Goal: Navigation & Orientation: Find specific page/section

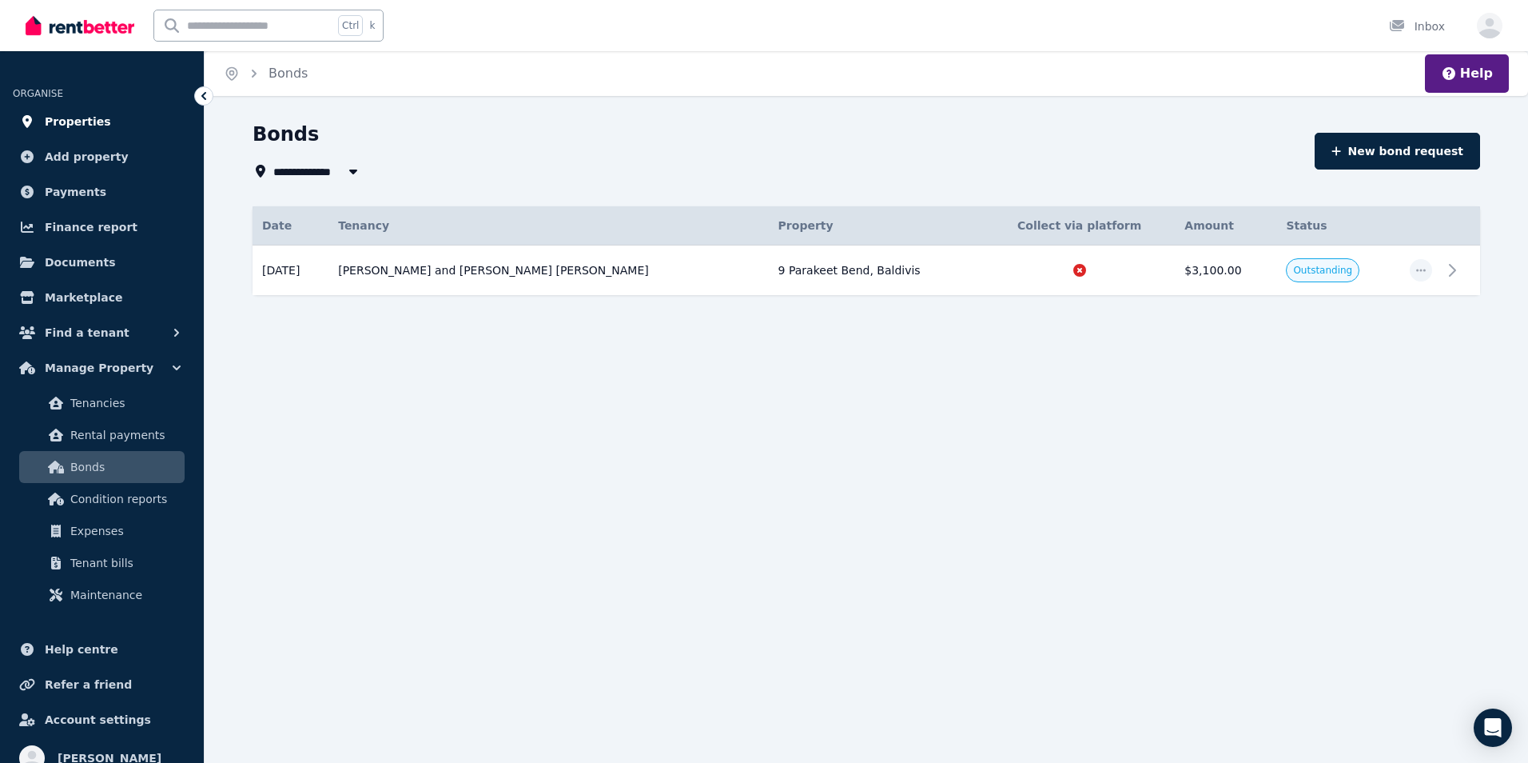
click at [87, 109] on link "Properties" at bounding box center [102, 122] width 178 height 32
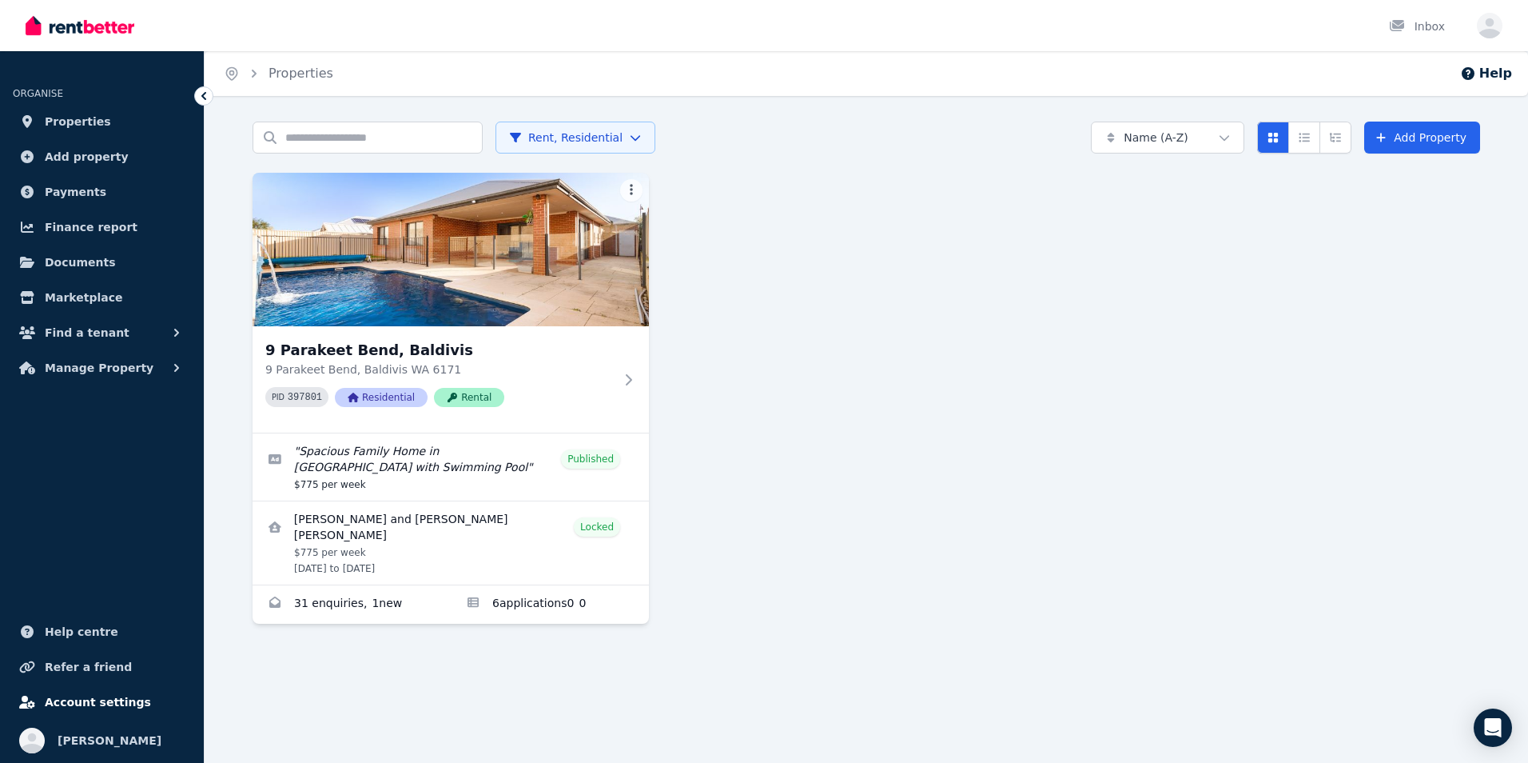
click at [90, 699] on span "Account settings" at bounding box center [98, 701] width 106 height 19
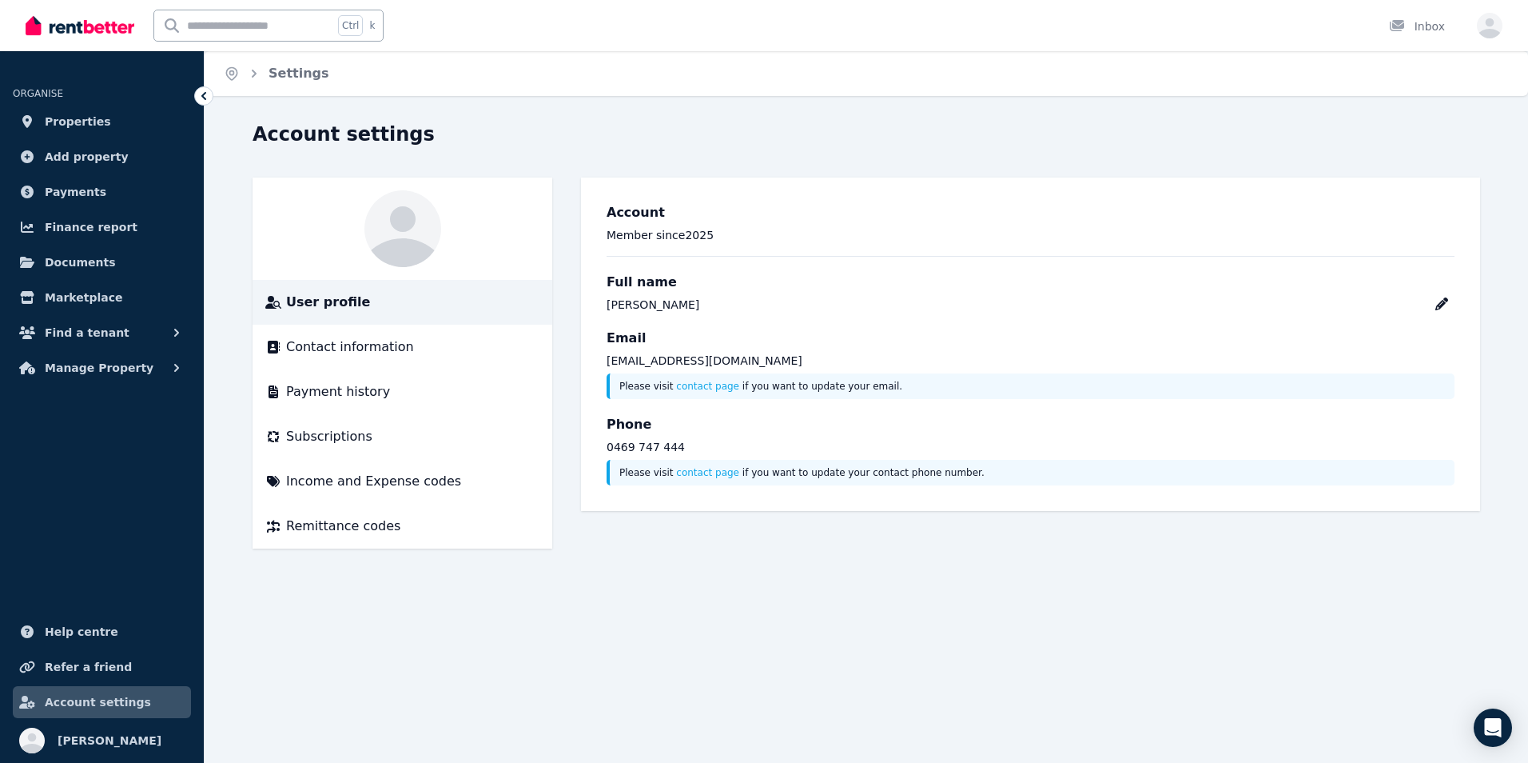
click at [524, 676] on div "Home Settings Account settings User profile Contact information Payment history…" at bounding box center [764, 381] width 1528 height 763
click at [53, 131] on link "Properties" at bounding box center [102, 122] width 178 height 32
